Goal: Task Accomplishment & Management: Manage account settings

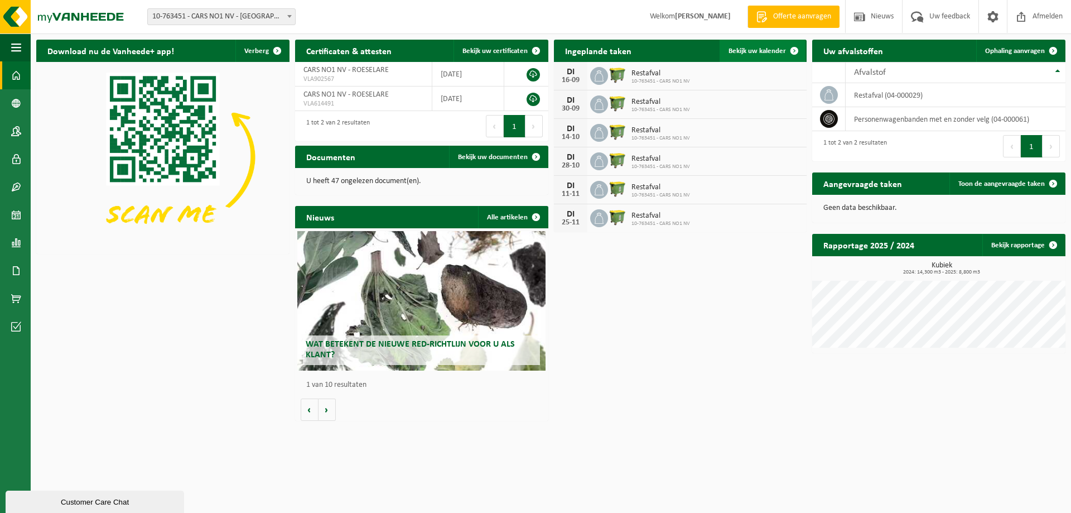
click at [768, 53] on span "Bekijk uw kalender" at bounding box center [757, 50] width 57 height 7
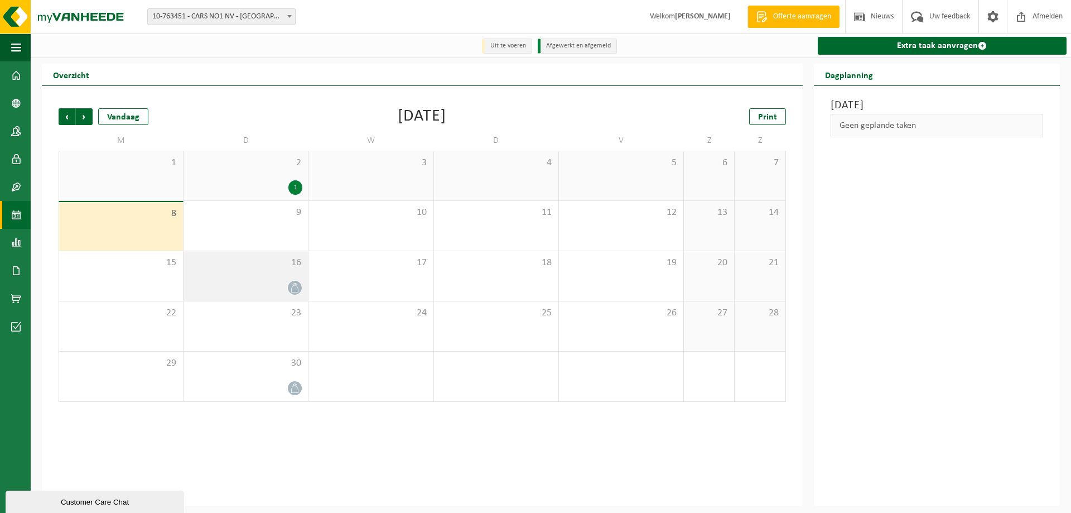
click at [255, 271] on div "16" at bounding box center [246, 276] width 124 height 50
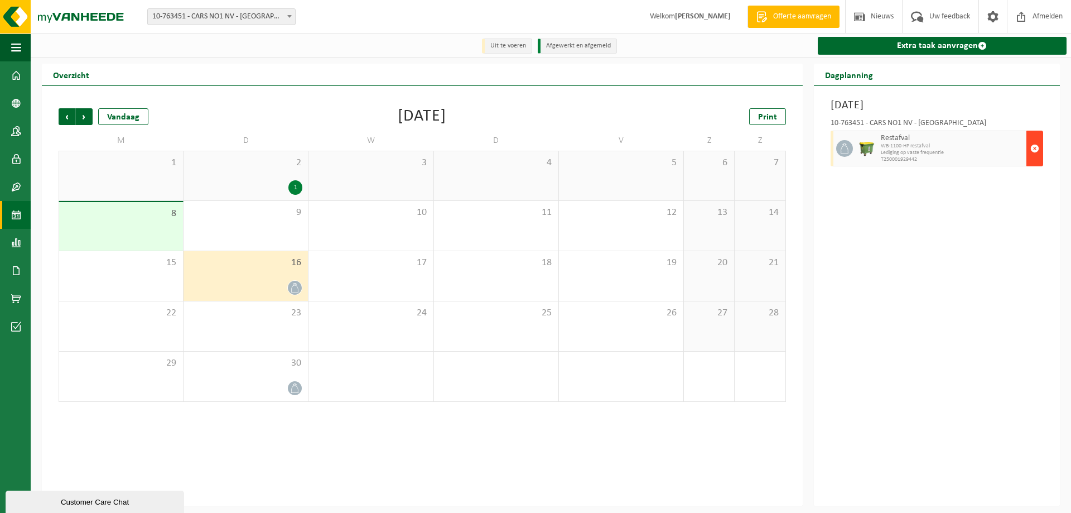
click at [1037, 147] on span "button" at bounding box center [1035, 148] width 9 height 22
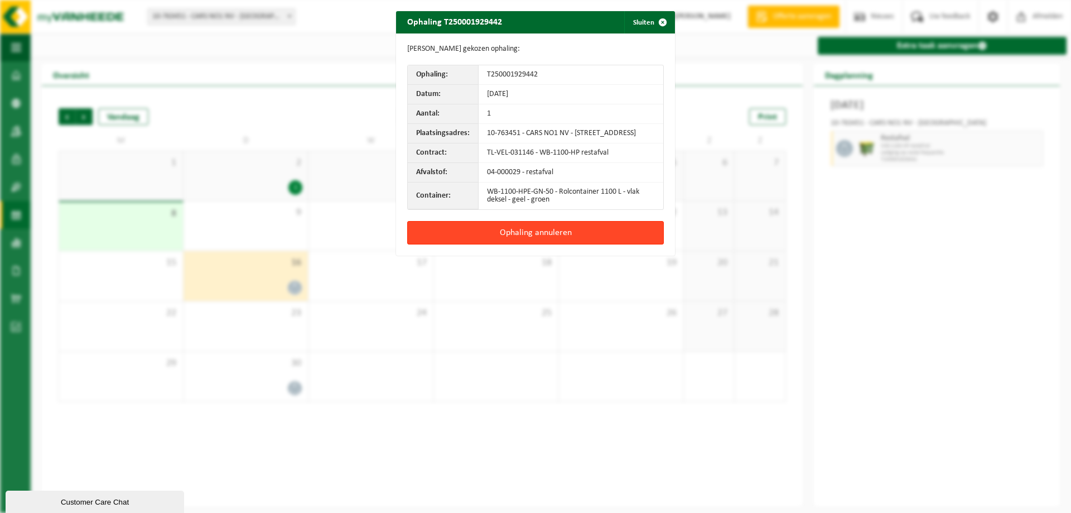
click at [585, 238] on button "Ophaling annuleren" at bounding box center [535, 232] width 257 height 23
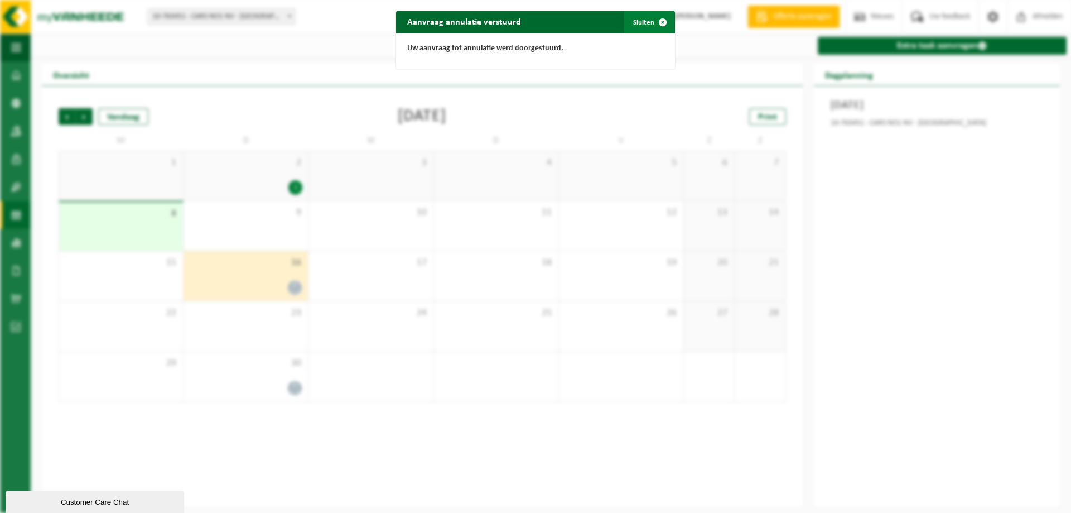
click at [661, 18] on span "button" at bounding box center [663, 22] width 22 height 22
